Goal: Task Accomplishment & Management: Complete application form

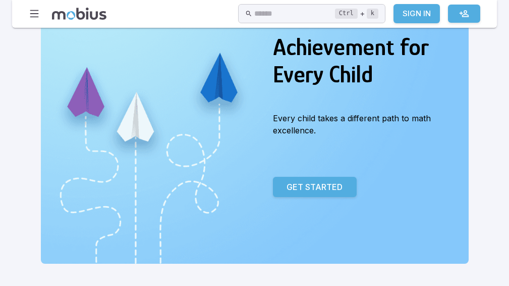
scroll to position [101, 0]
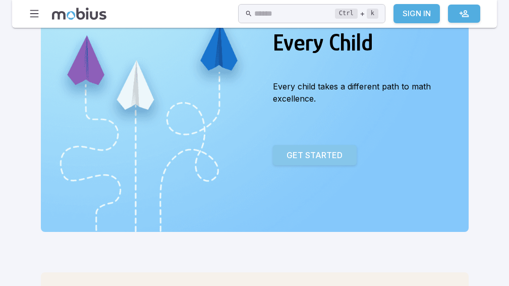
click at [317, 153] on p "Get Started" at bounding box center [315, 155] width 56 height 12
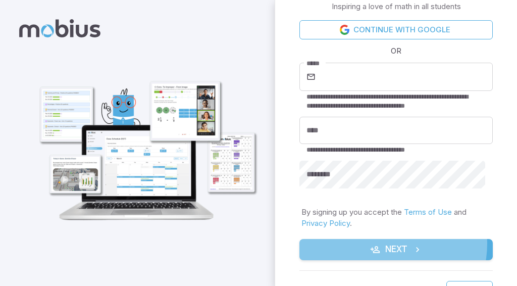
click at [384, 244] on button "Next" at bounding box center [395, 249] width 193 height 21
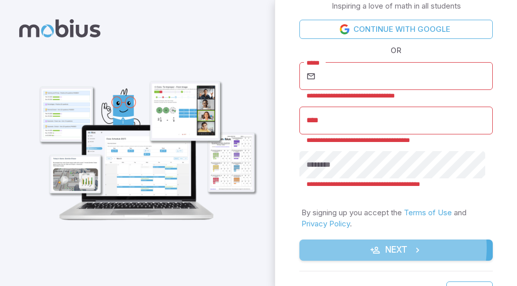
drag, startPoint x: 381, startPoint y: 247, endPoint x: 378, endPoint y: 242, distance: 6.2
click at [379, 243] on button "Next" at bounding box center [395, 249] width 193 height 21
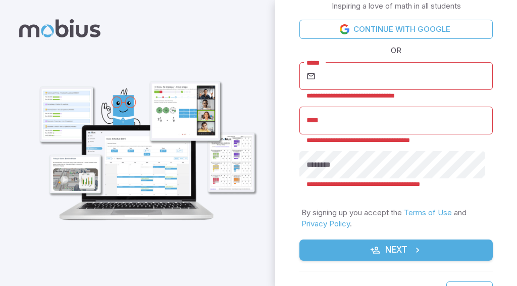
click at [262, 217] on img at bounding box center [145, 142] width 234 height 172
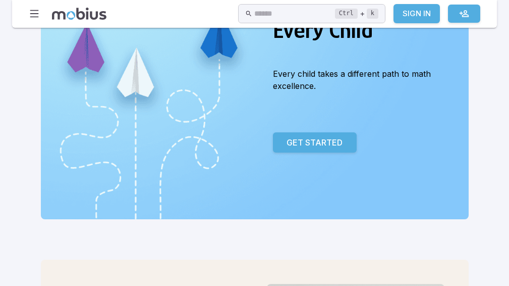
scroll to position [101, 0]
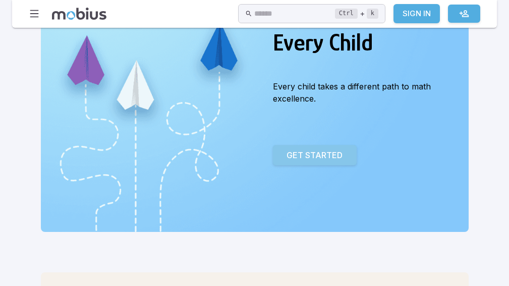
click at [338, 153] on p "Get Started" at bounding box center [315, 155] width 56 height 12
